Goal: Information Seeking & Learning: Find specific page/section

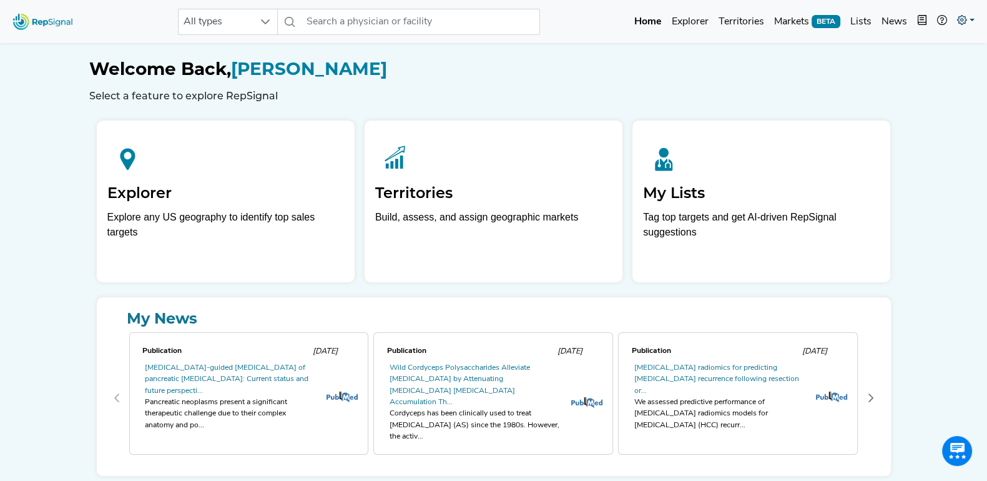
click at [961, 20] on icon at bounding box center [962, 20] width 10 height 10
click at [893, 75] on link "Admin" at bounding box center [929, 78] width 99 height 25
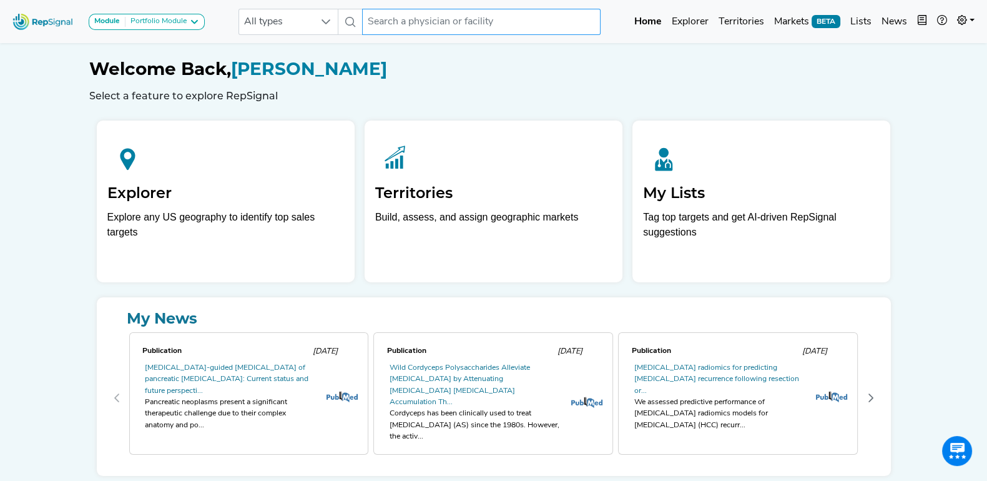
click at [448, 19] on input "text" at bounding box center [481, 22] width 238 height 26
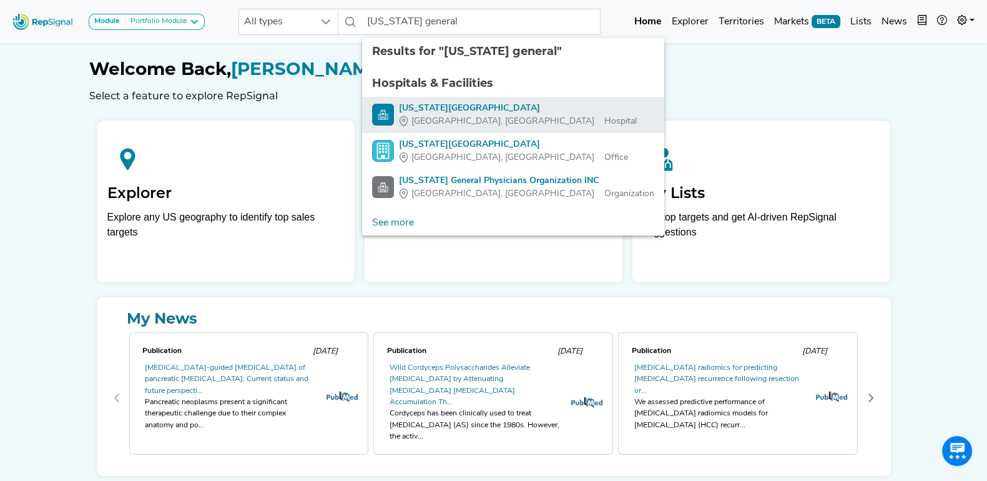
click at [493, 102] on div "[US_STATE][GEOGRAPHIC_DATA]" at bounding box center [518, 108] width 238 height 13
type input "[US_STATE][GEOGRAPHIC_DATA]"
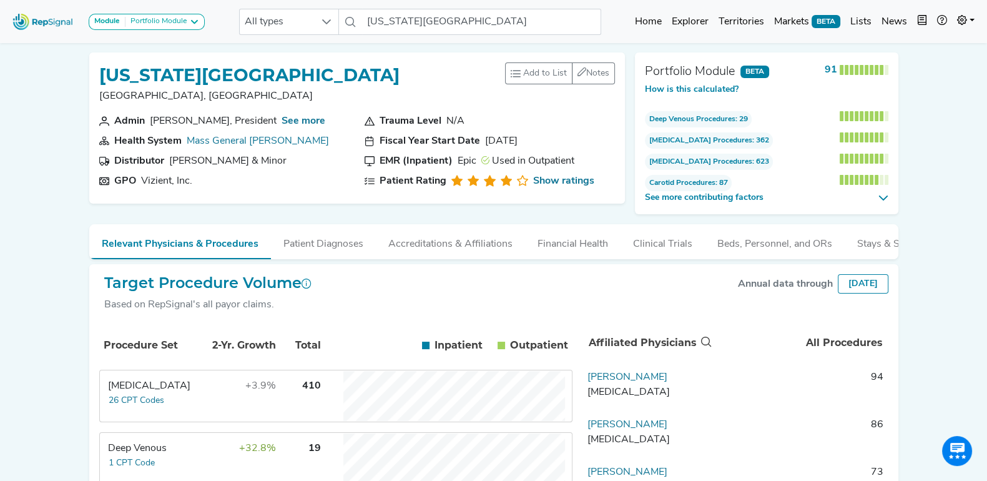
drag, startPoint x: 398, startPoint y: 64, endPoint x: 105, endPoint y: 67, distance: 293.4
click at [105, 67] on div "[US_STATE][GEOGRAPHIC_DATA], [GEOGRAPHIC_DATA] Add to List Recent Lists: High L…" at bounding box center [357, 87] width 516 height 51
copy h1 "[US_STATE][GEOGRAPHIC_DATA]"
click at [292, 174] on section "GPO Vizient, Inc." at bounding box center [224, 181] width 250 height 15
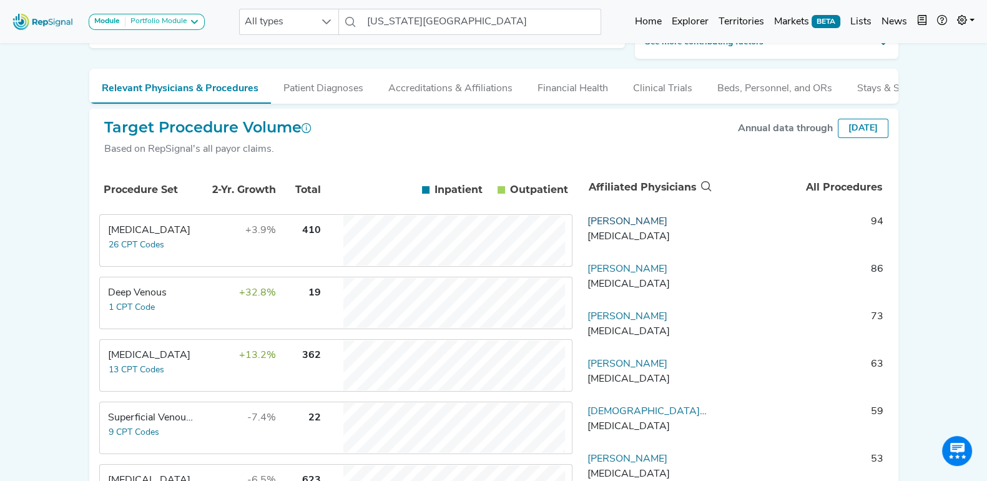
click at [663, 227] on link "Christopher Stapleton" at bounding box center [627, 222] width 80 height 10
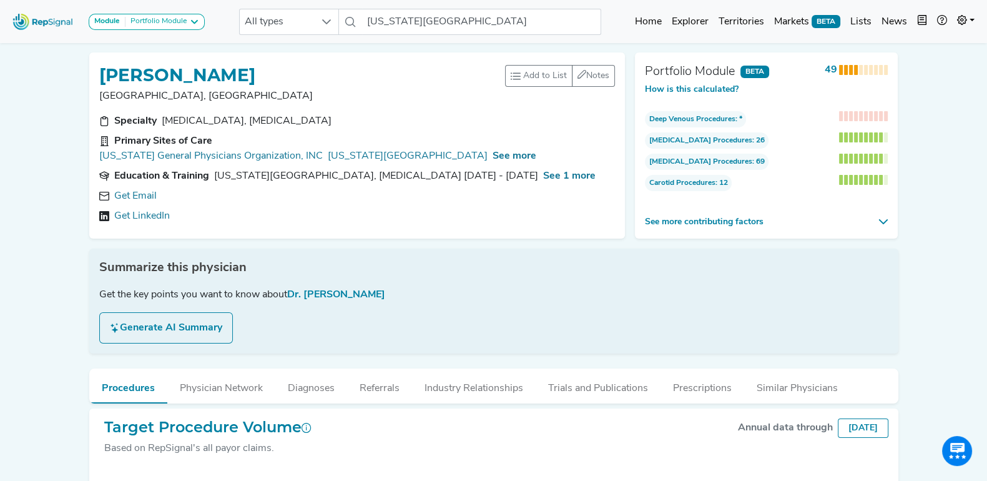
drag, startPoint x: 99, startPoint y: 73, endPoint x: 373, endPoint y: 79, distance: 274.7
click at [373, 79] on div "CHRISTOPHER STAPLETON" at bounding box center [302, 74] width 406 height 24
copy h1 "CHRISTOPHER STAPLETON"
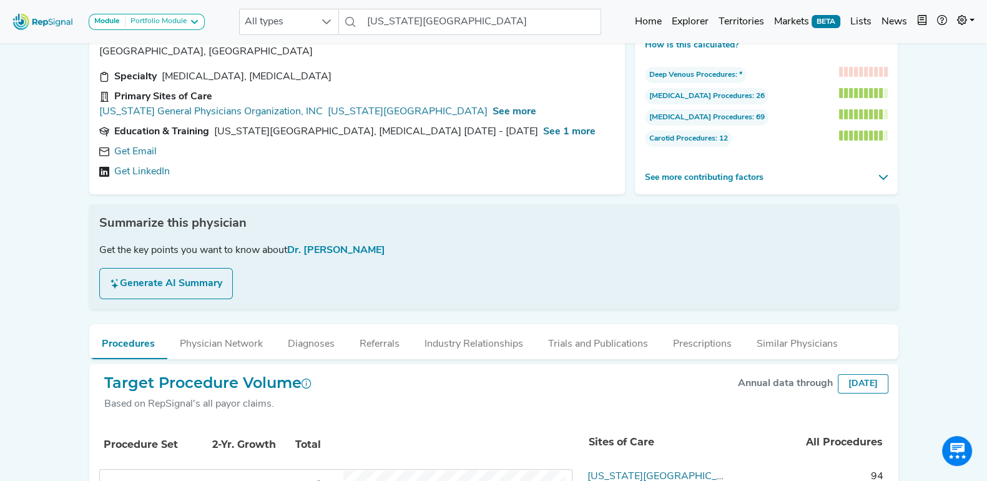
scroll to position [77, 0]
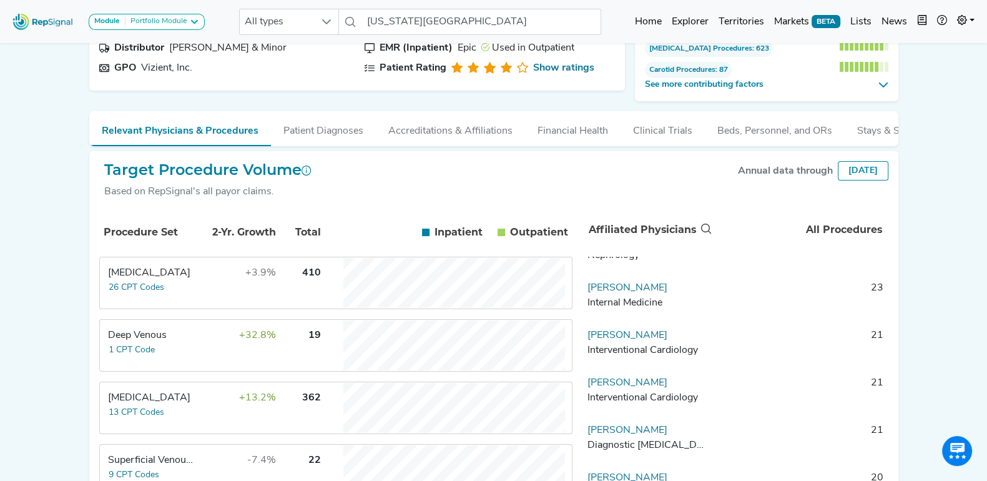
scroll to position [624, 0]
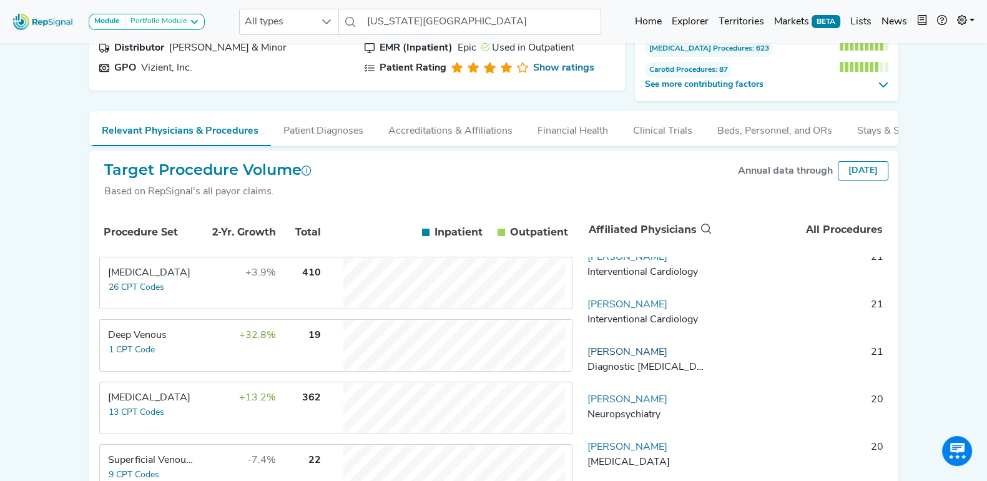
click at [617, 357] on link "Ryan Adams" at bounding box center [627, 352] width 80 height 10
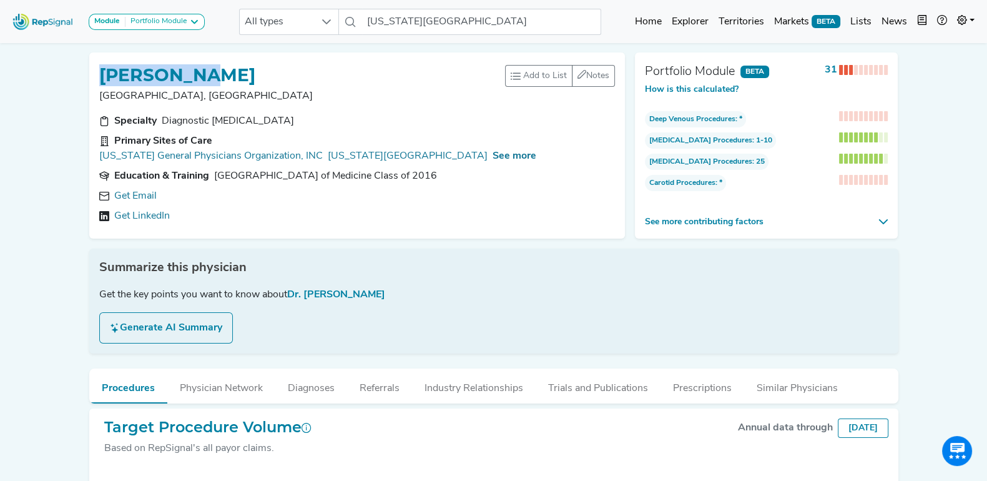
drag, startPoint x: 102, startPoint y: 73, endPoint x: 245, endPoint y: 74, distance: 142.3
click at [245, 74] on div "RYAN ADAMS" at bounding box center [302, 74] width 406 height 24
copy h1 "RYAN ADAMS"
click at [456, 22] on input "Massachusetts General Hospital" at bounding box center [481, 22] width 238 height 26
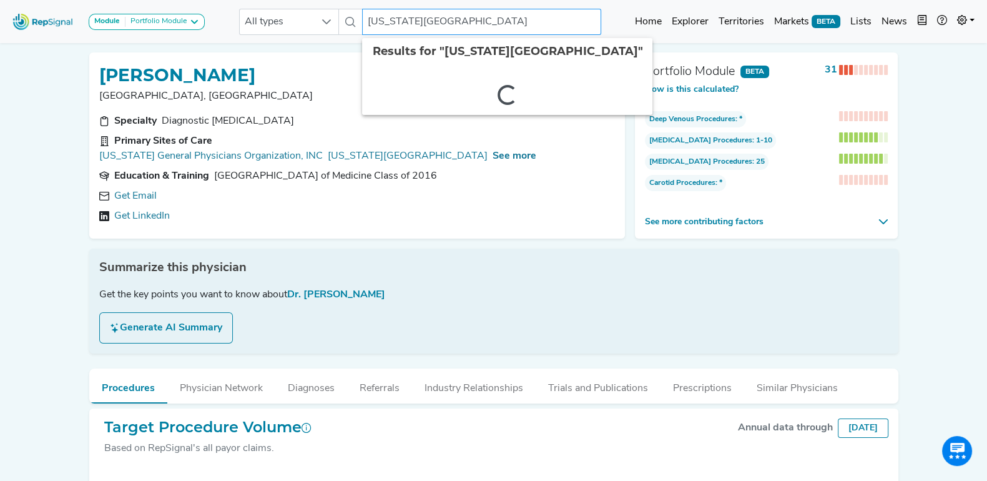
click at [456, 22] on input "Massachusetts General Hospital" at bounding box center [481, 22] width 238 height 26
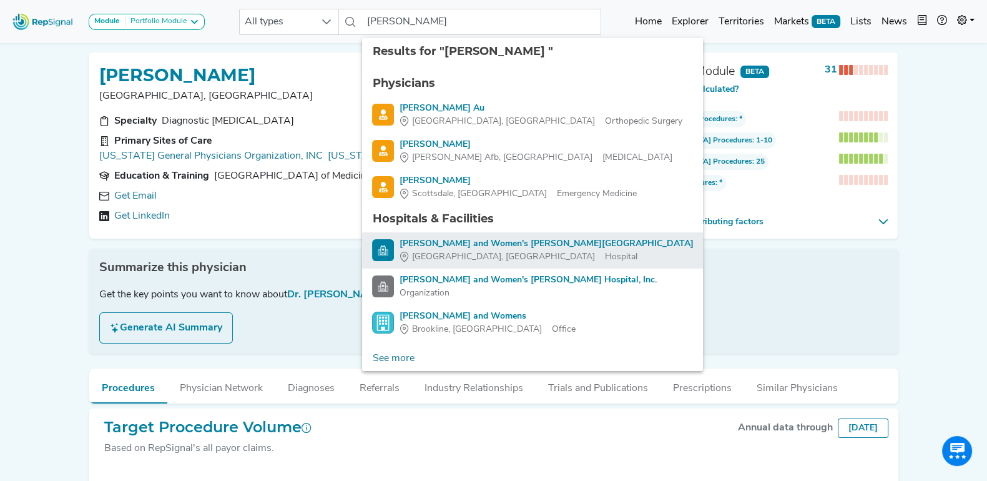
click at [515, 251] on div "Boston, MA Hospital" at bounding box center [546, 256] width 294 height 13
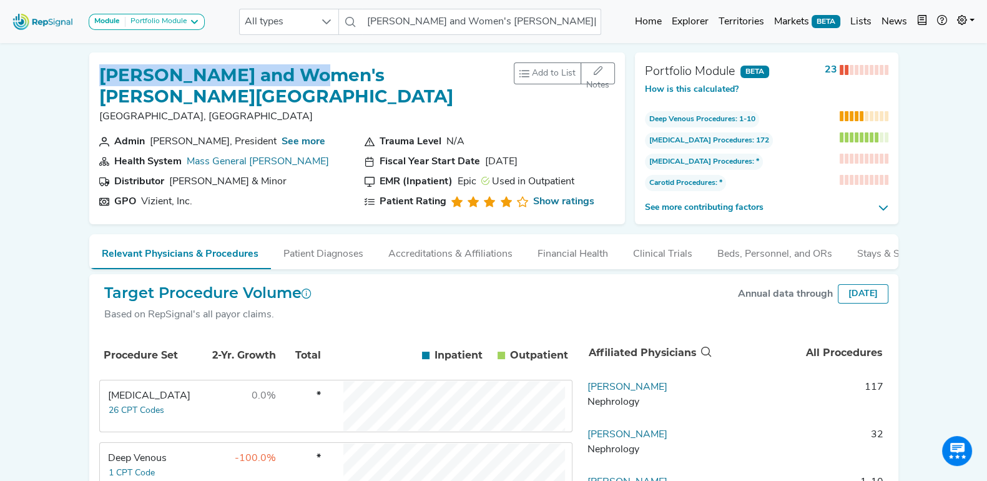
drag, startPoint x: 102, startPoint y: 74, endPoint x: 312, endPoint y: 66, distance: 210.5
click at [312, 66] on h1 "Brigham and Women's Faulkner Hospital" at bounding box center [306, 86] width 415 height 42
copy h1 "Brigham and Women's"
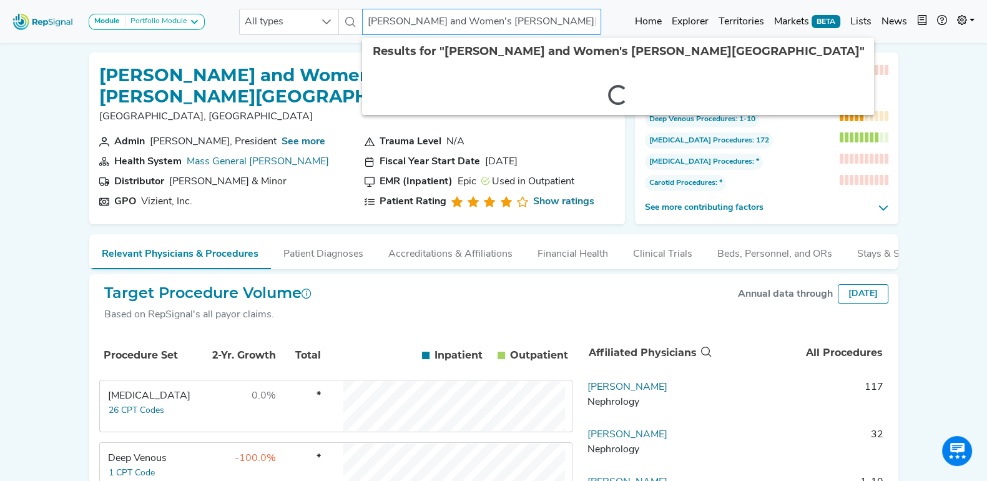
click at [441, 19] on input "Brigham and Women's Faulkner Hospital" at bounding box center [481, 22] width 238 height 26
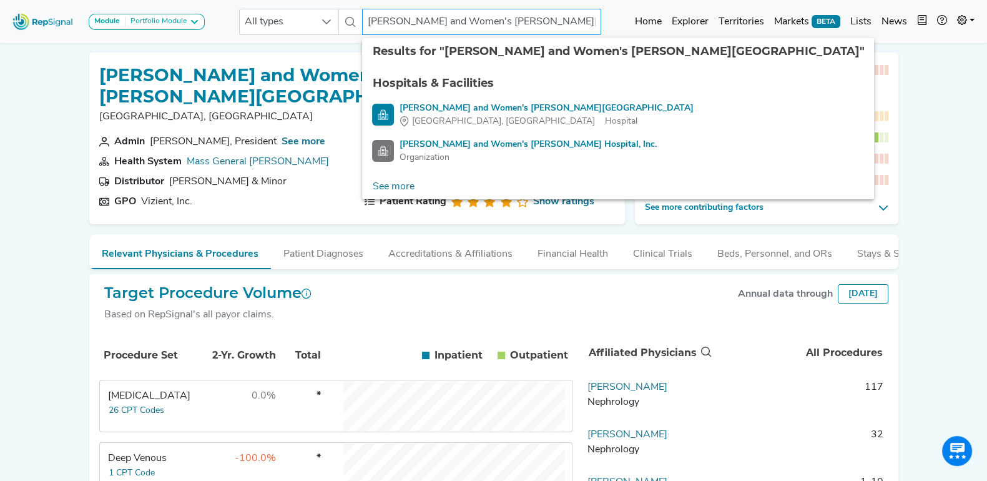
paste input "text"
type input "Brigham and Women's"
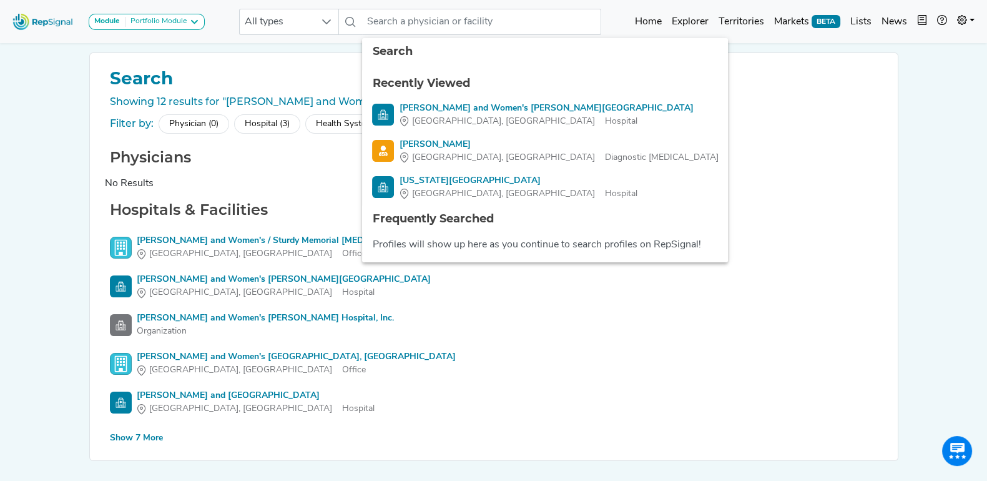
click at [39, 202] on div "Module Portfolio Module Arthroscopy Atherectomy Breast Surgery Breast Test Card…" at bounding box center [493, 258] width 987 height 516
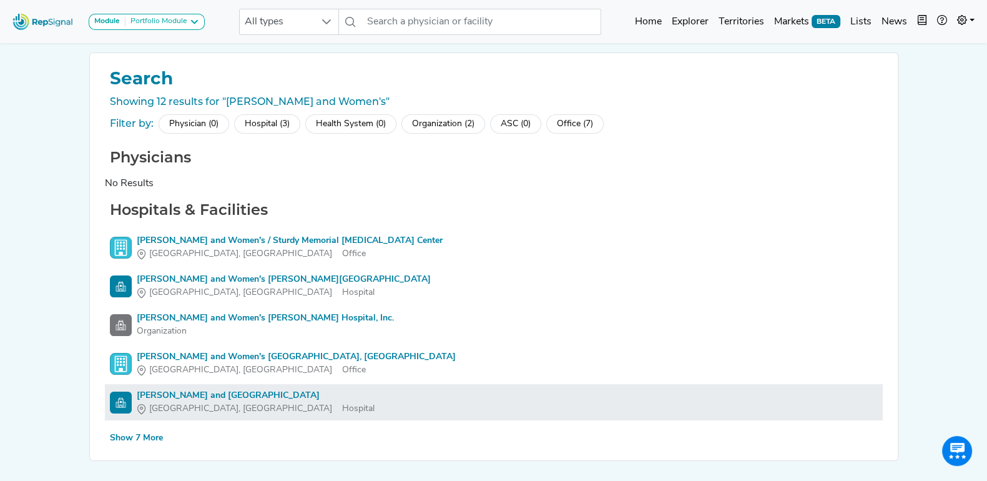
click at [237, 393] on div "Brigham and Women's Hospital" at bounding box center [256, 395] width 238 height 13
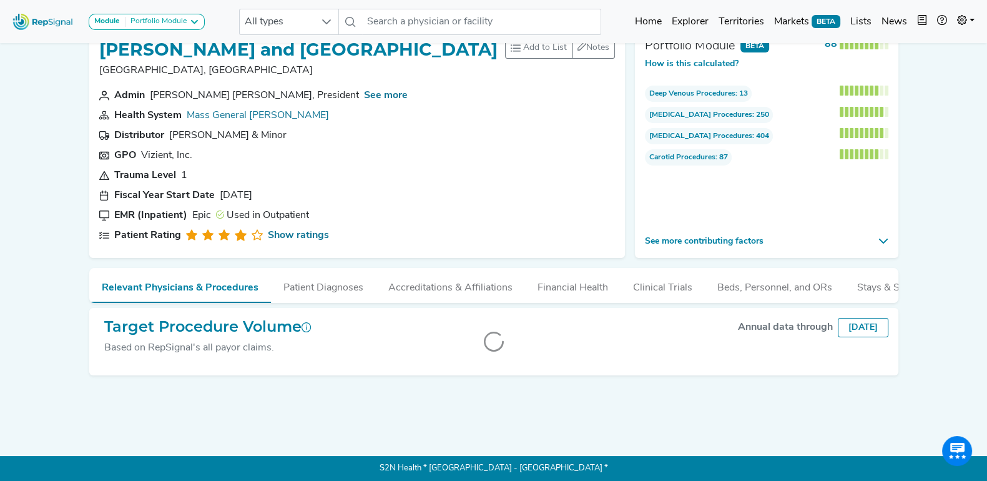
scroll to position [35, 0]
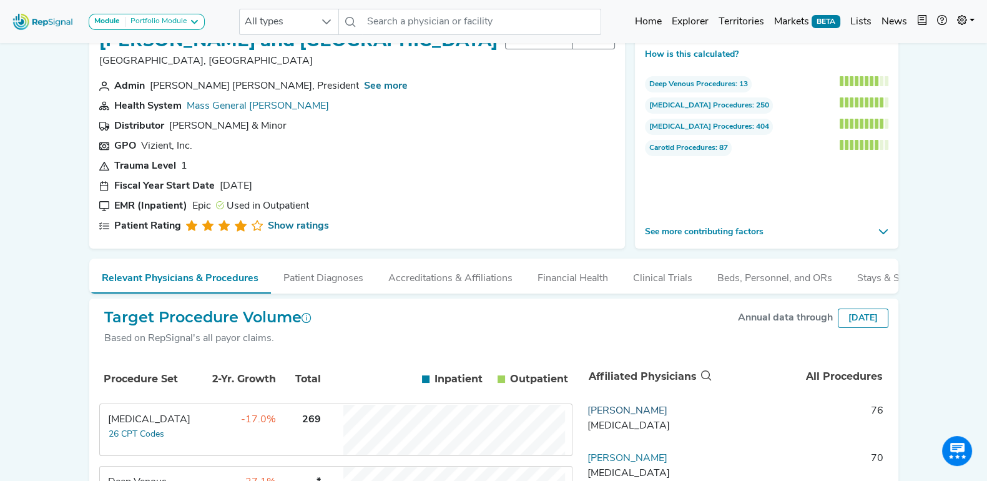
click at [630, 406] on link "Matthew Menard" at bounding box center [627, 411] width 80 height 10
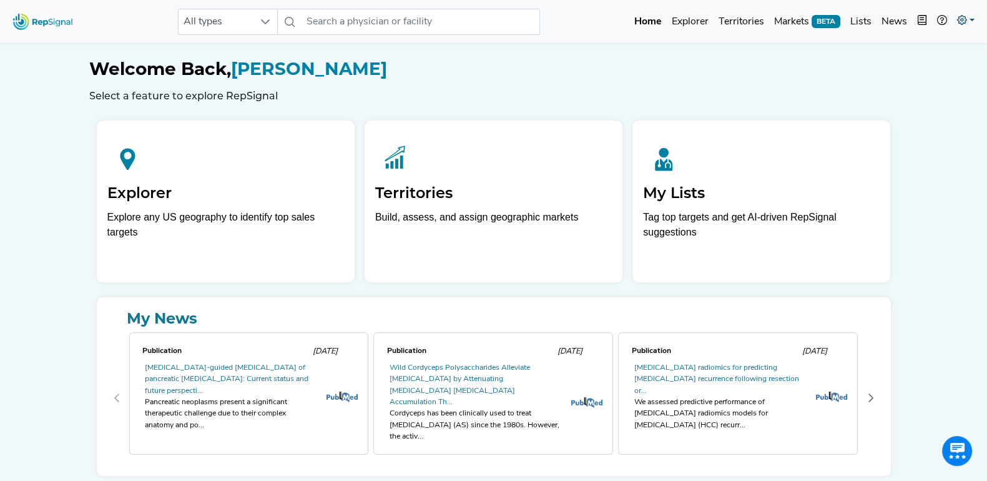
click at [958, 22] on icon at bounding box center [962, 20] width 10 height 10
click at [893, 84] on link "Admin" at bounding box center [929, 78] width 99 height 25
click at [957, 13] on link at bounding box center [965, 21] width 27 height 25
click at [924, 78] on link "Admin" at bounding box center [929, 78] width 99 height 25
